Goal: Transaction & Acquisition: Purchase product/service

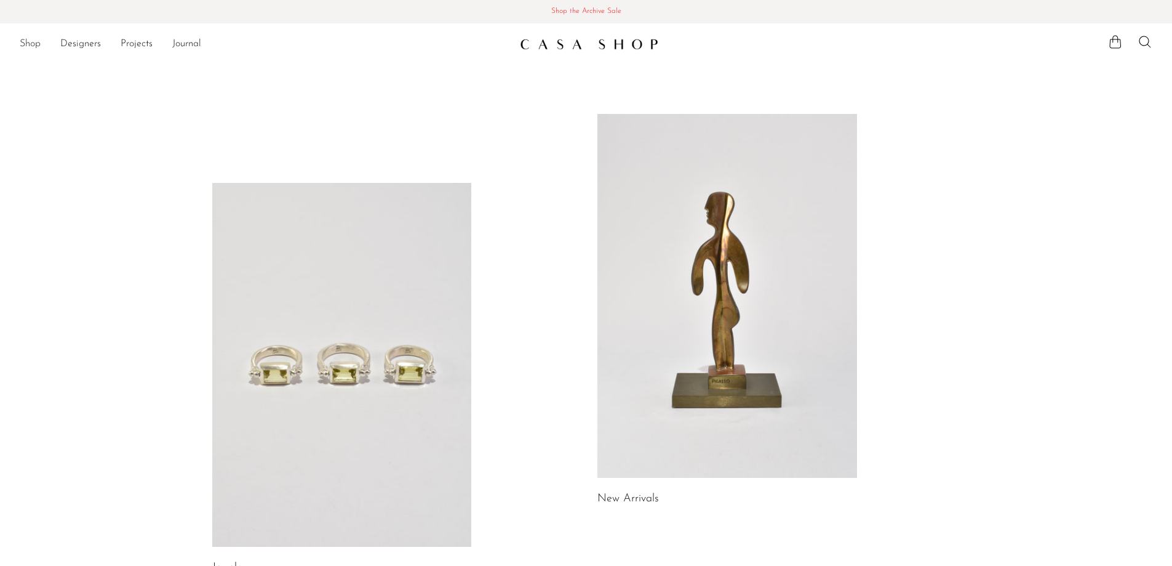
click at [26, 45] on link "Shop" at bounding box center [30, 44] width 21 height 16
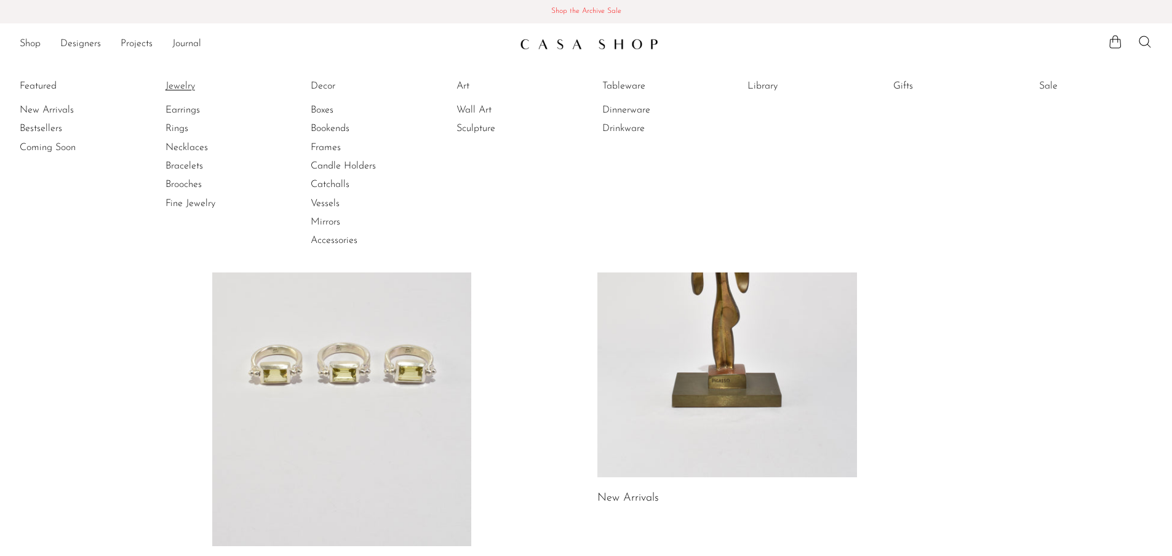
click at [188, 85] on link "Jewelry" at bounding box center [212, 86] width 92 height 14
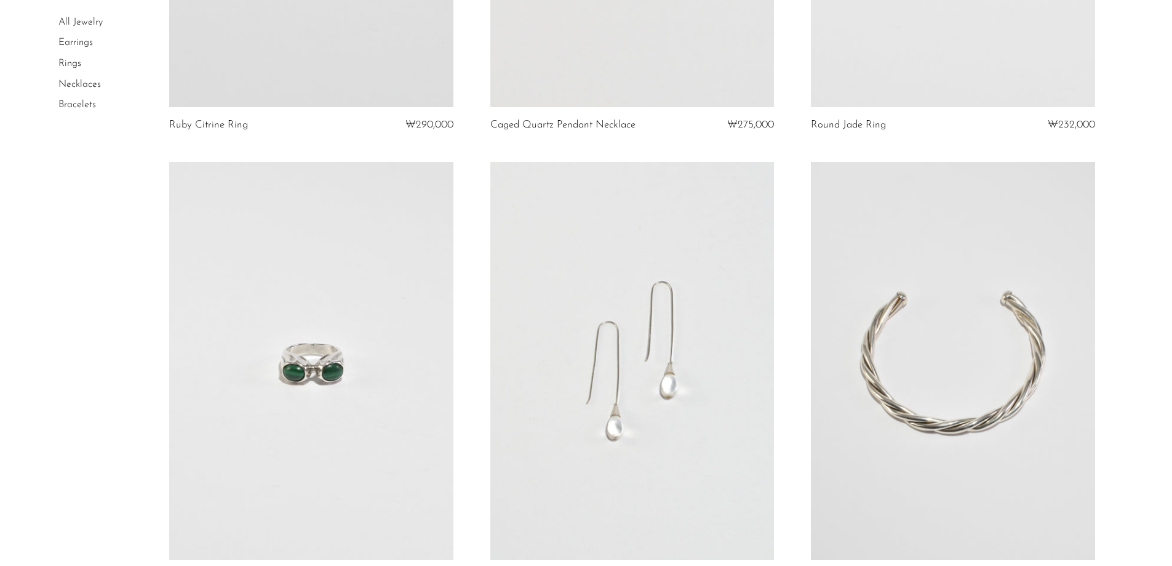
scroll to position [5231, 0]
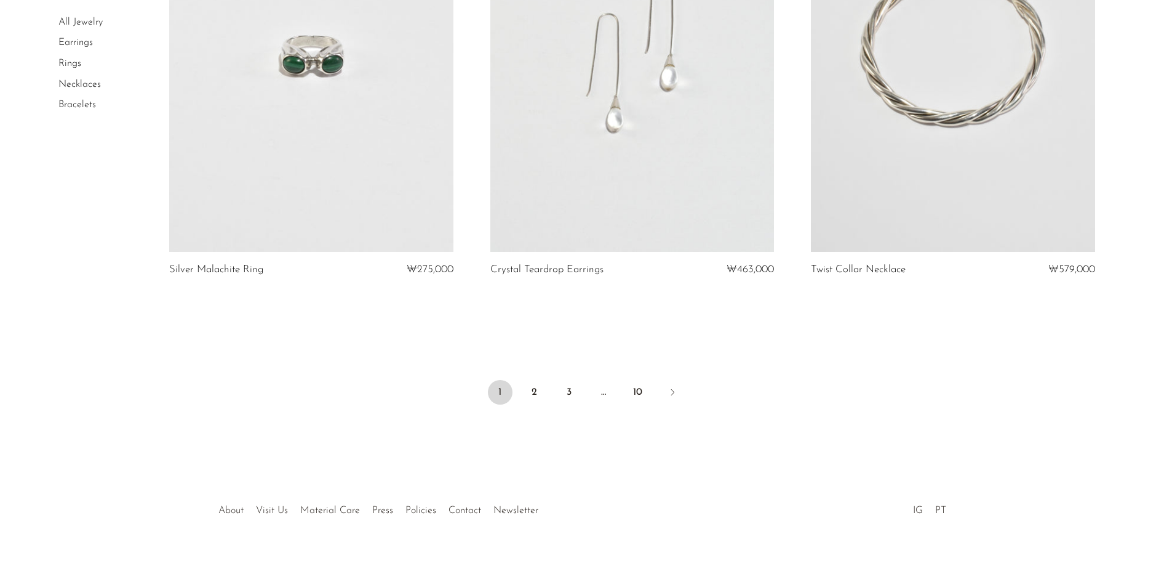
click at [379, 217] on link at bounding box center [311, 53] width 284 height 398
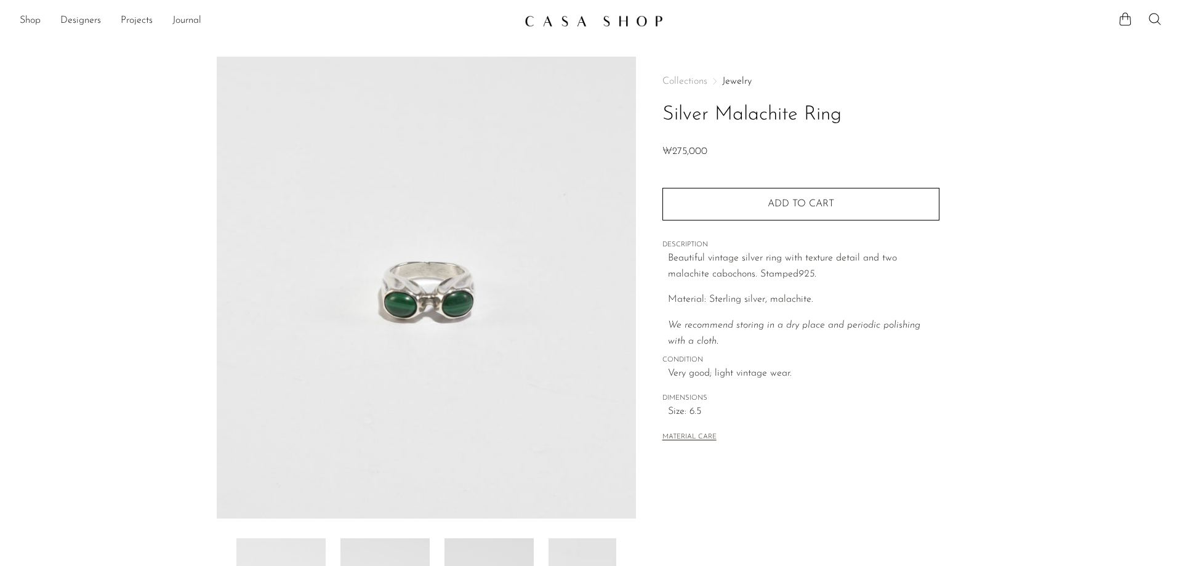
scroll to position [236, 0]
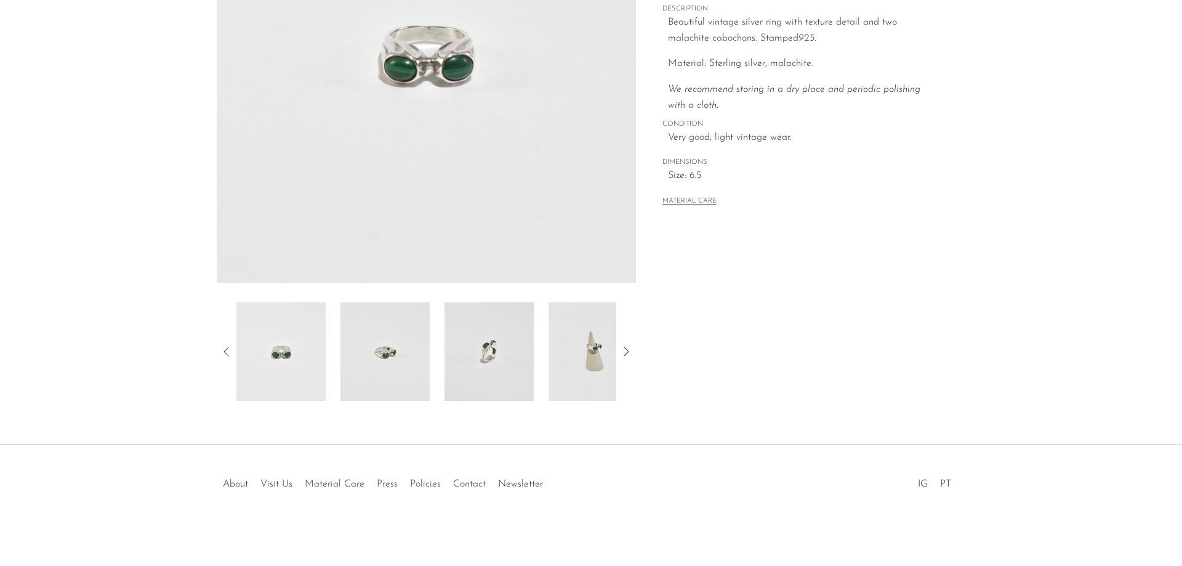
click at [394, 365] on img at bounding box center [384, 351] width 89 height 98
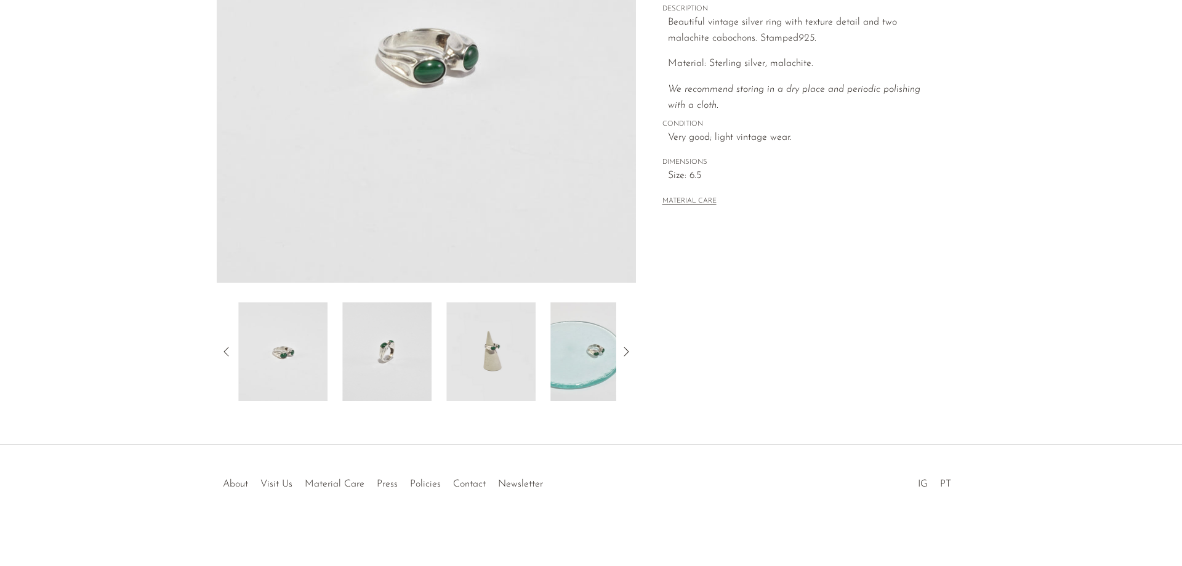
click at [383, 352] on img at bounding box center [386, 351] width 89 height 98
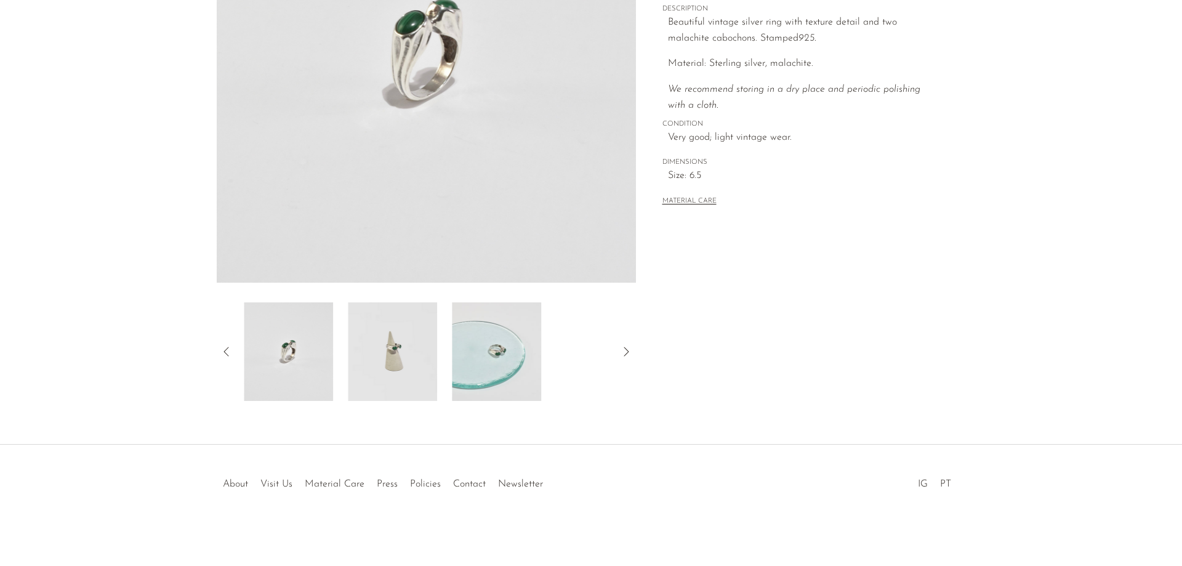
click at [353, 330] on img at bounding box center [392, 351] width 89 height 98
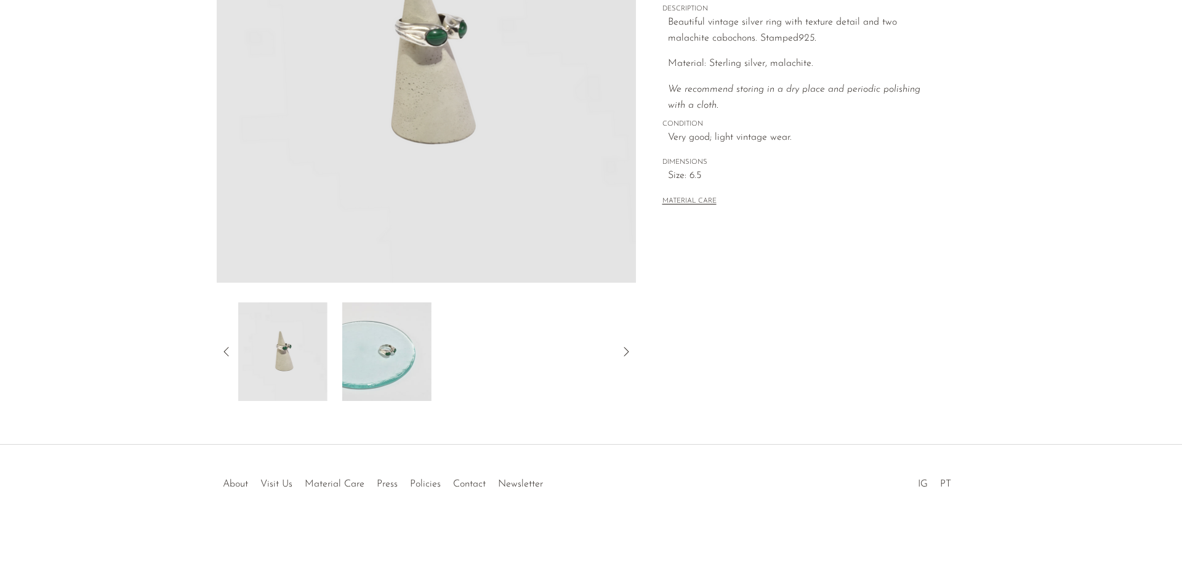
click at [337, 326] on div at bounding box center [426, 351] width 380 height 98
click at [362, 361] on img at bounding box center [384, 351] width 89 height 98
